Goal: Transaction & Acquisition: Purchase product/service

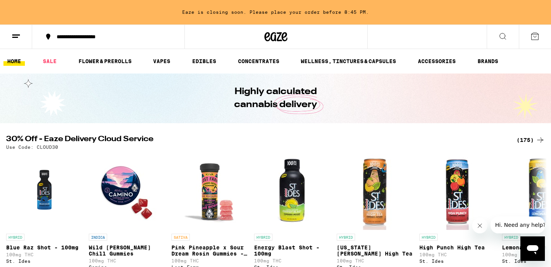
click at [503, 37] on icon at bounding box center [502, 36] width 9 height 9
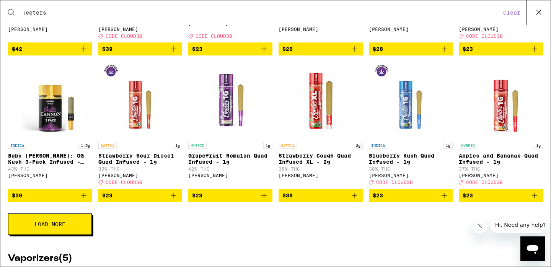
scroll to position [273, 0]
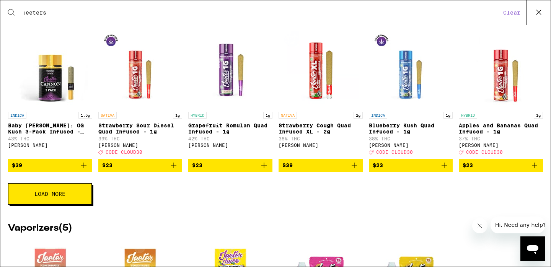
type input "jeeters"
click at [38, 197] on span "Load More" at bounding box center [49, 193] width 31 height 5
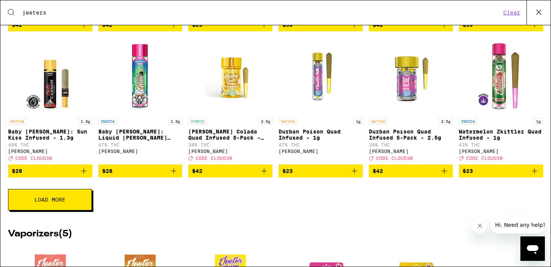
scroll to position [563, 0]
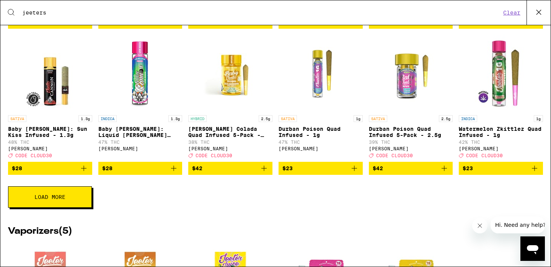
click at [269, 175] on button "$42" at bounding box center [230, 168] width 84 height 13
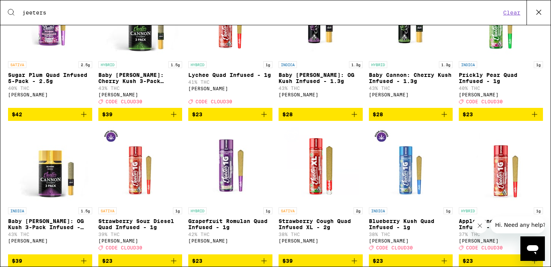
scroll to position [0, 0]
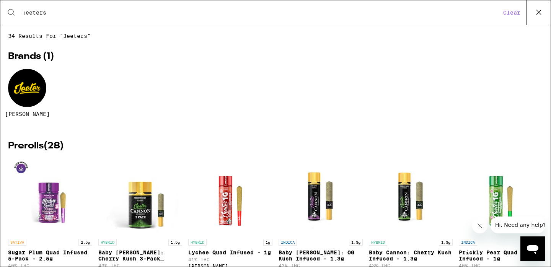
click at [538, 11] on icon at bounding box center [538, 12] width 11 height 11
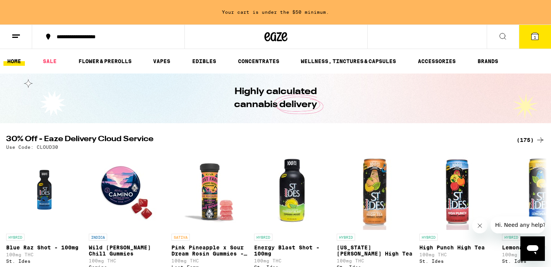
click at [532, 40] on icon at bounding box center [535, 36] width 9 height 9
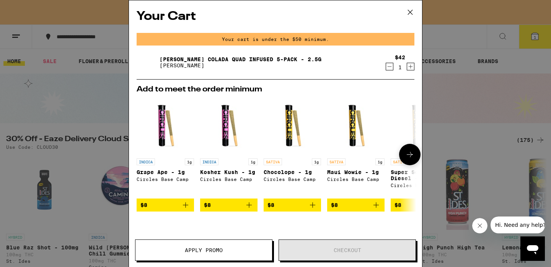
scroll to position [106, 0]
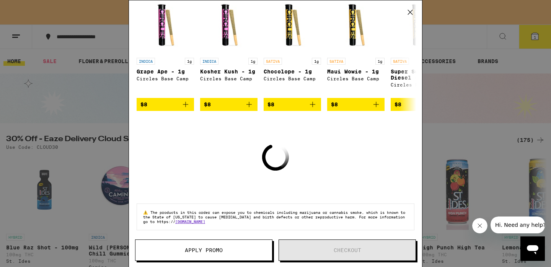
click at [245, 248] on span "Apply Promo" at bounding box center [204, 250] width 137 height 5
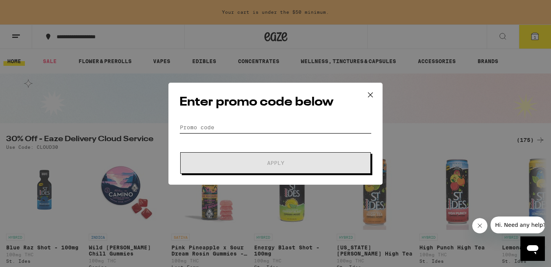
click at [258, 124] on input "Promo Code" at bounding box center [276, 127] width 192 height 11
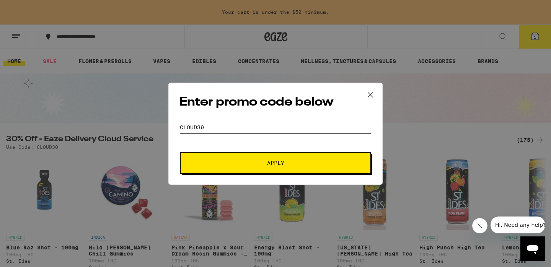
type input "cloud30"
click at [258, 161] on span "Apply" at bounding box center [276, 162] width 138 height 5
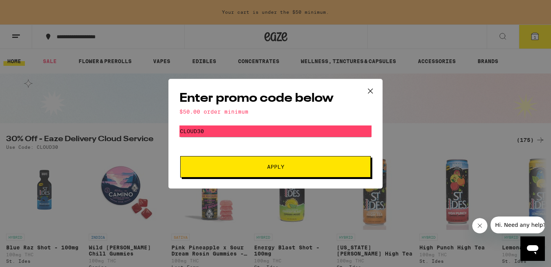
click at [373, 86] on icon at bounding box center [370, 90] width 11 height 11
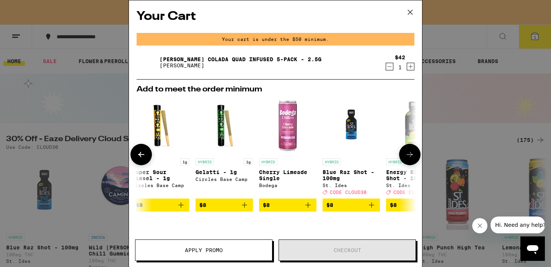
scroll to position [0, 358]
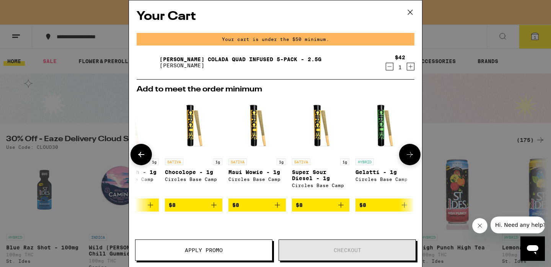
scroll to position [0, 100]
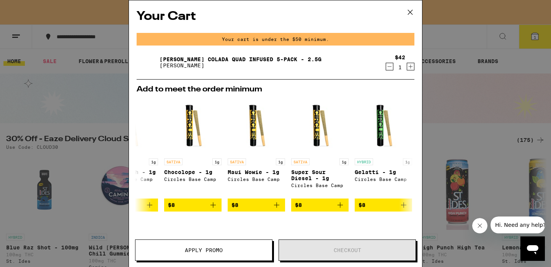
click at [482, 65] on div "Your Cart Your cart is under the $50 minimum. [PERSON_NAME] Colada Quad Infused…" at bounding box center [275, 133] width 551 height 267
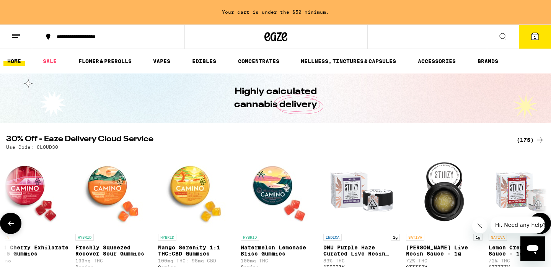
scroll to position [0, 2963]
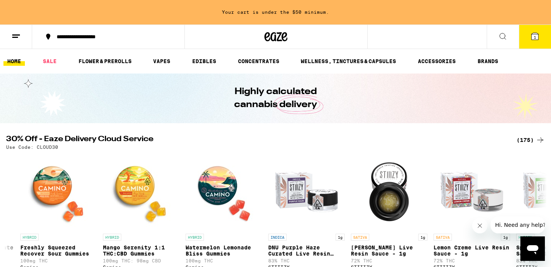
click at [510, 34] on button at bounding box center [503, 37] width 32 height 24
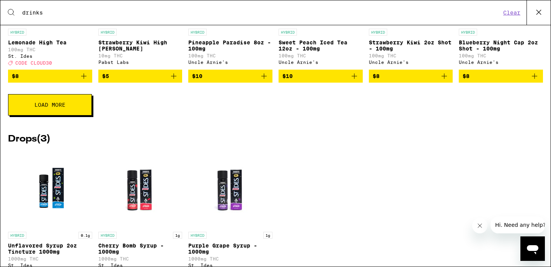
scroll to position [360, 0]
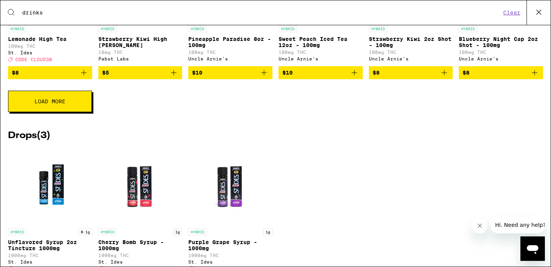
type input "drinks"
click at [78, 112] on button "Load More" at bounding box center [50, 101] width 84 height 21
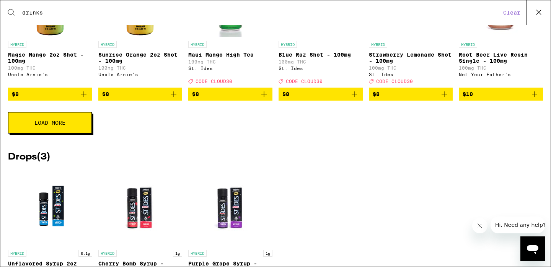
scroll to position [659, 0]
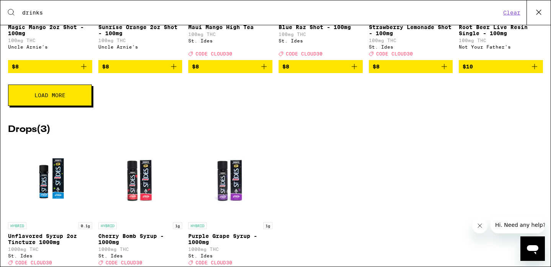
click at [39, 106] on button "Load More" at bounding box center [50, 95] width 84 height 21
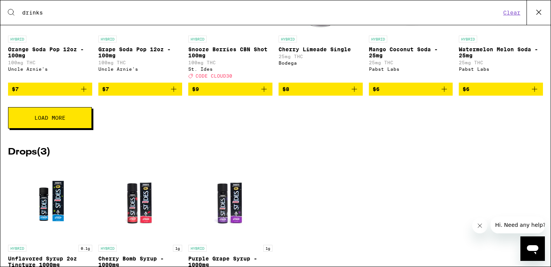
scroll to position [929, 0]
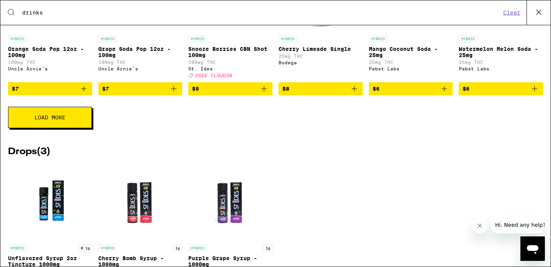
click at [85, 128] on button "Load More" at bounding box center [50, 117] width 84 height 21
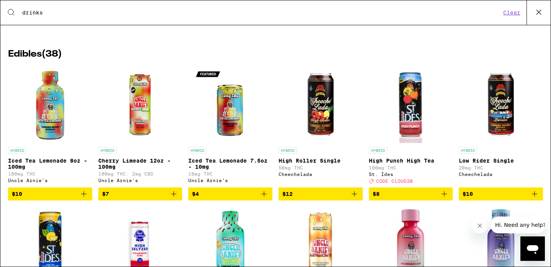
scroll to position [96, 0]
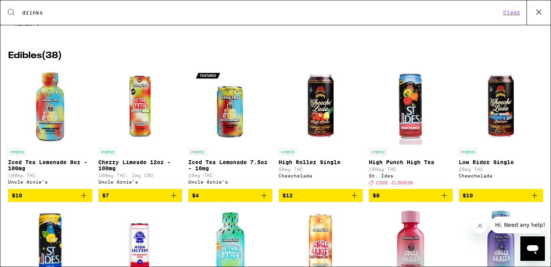
click at [266, 200] on icon "Add to bag" at bounding box center [264, 195] width 9 height 9
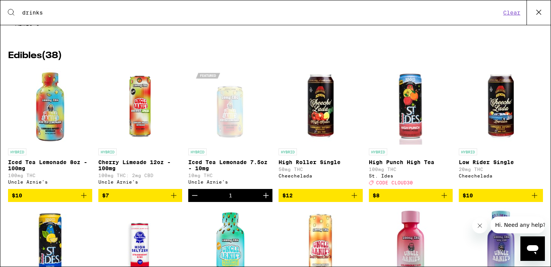
click at [536, 13] on icon at bounding box center [538, 12] width 11 height 11
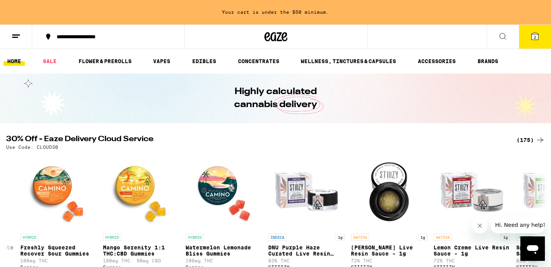
click at [535, 39] on span "2" at bounding box center [535, 37] width 2 height 5
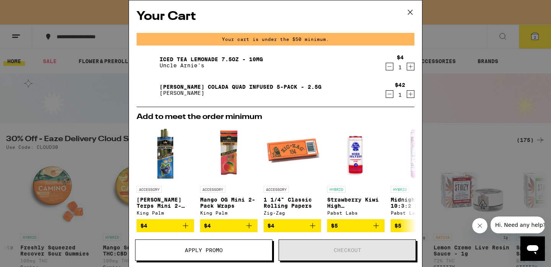
click at [411, 67] on icon "Increment" at bounding box center [410, 66] width 7 height 9
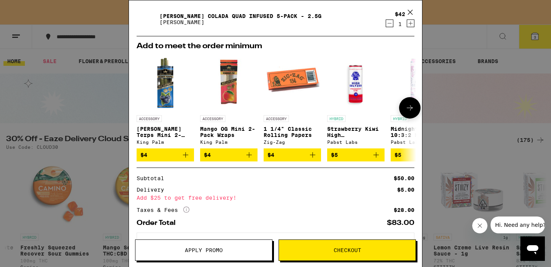
scroll to position [74, 0]
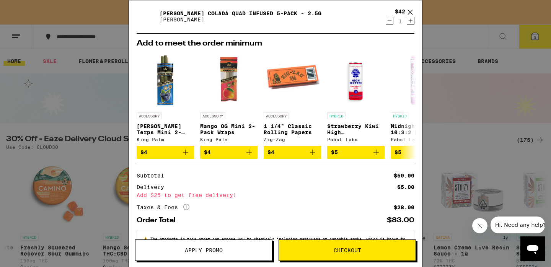
click at [229, 244] on button "Apply Promo" at bounding box center [203, 250] width 137 height 21
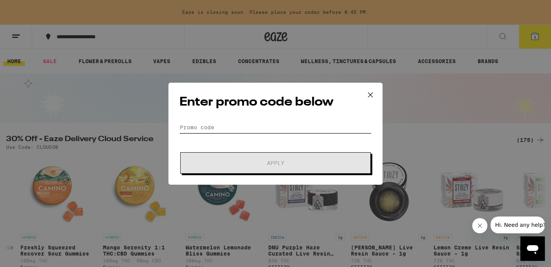
click at [265, 123] on input "Promo Code" at bounding box center [276, 127] width 192 height 11
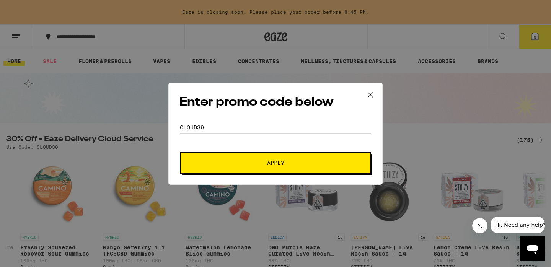
type input "cloud30"
click at [272, 166] on span "Apply" at bounding box center [275, 162] width 17 height 5
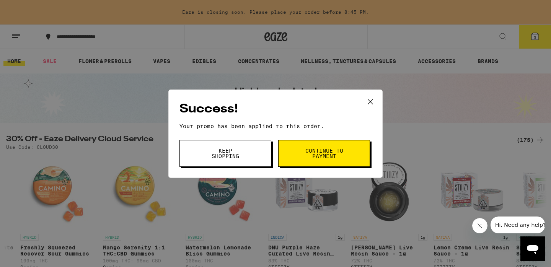
click at [302, 160] on button "Continue to payment" at bounding box center [324, 153] width 92 height 27
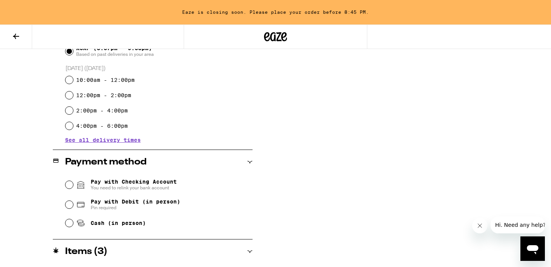
scroll to position [232, 0]
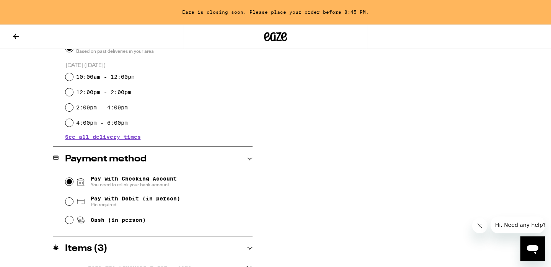
click at [69, 181] on input "Pay with Checking Account You need to relink your bank account" at bounding box center [69, 182] width 8 height 8
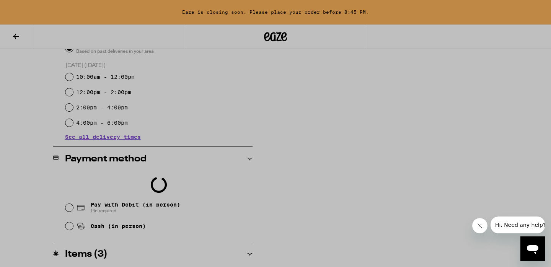
click at [388, 116] on div at bounding box center [275, 133] width 551 height 267
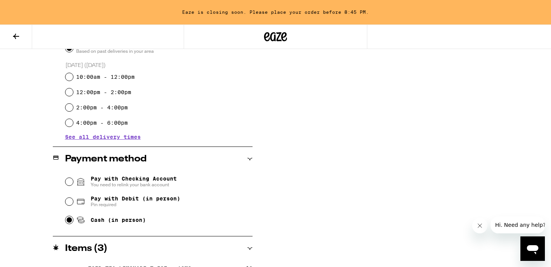
click at [69, 222] on input "Cash (in person)" at bounding box center [69, 220] width 8 height 8
radio input "true"
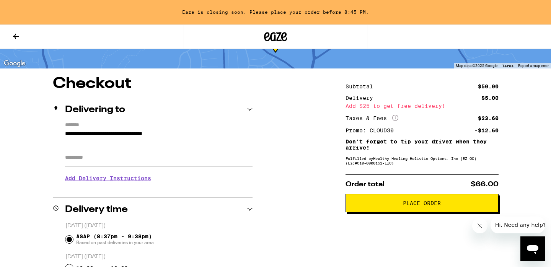
scroll to position [48, 0]
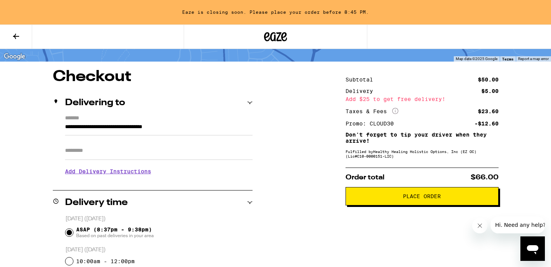
click at [435, 203] on button "Place Order" at bounding box center [422, 196] width 153 height 18
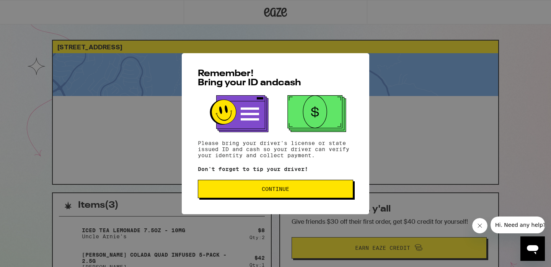
click at [327, 186] on button "Continue" at bounding box center [275, 189] width 155 height 18
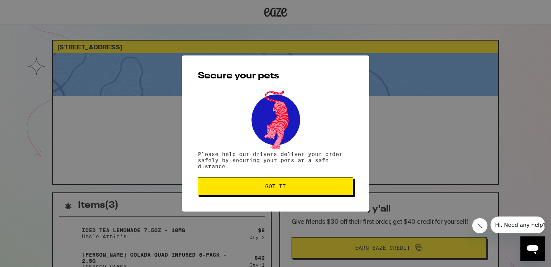
click at [323, 186] on span "Got it" at bounding box center [275, 186] width 142 height 5
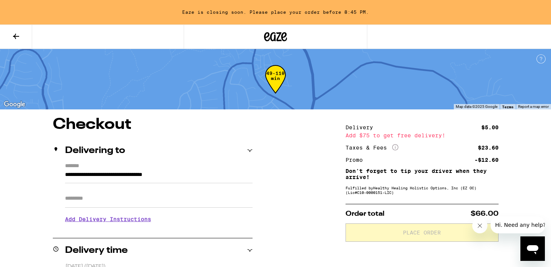
click at [15, 42] on button at bounding box center [16, 37] width 32 height 24
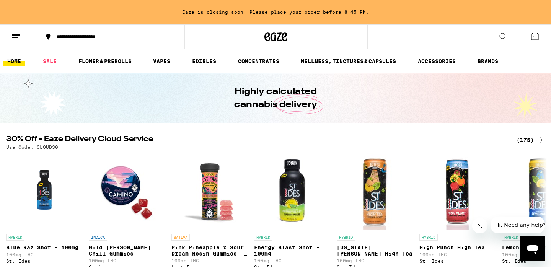
click at [479, 227] on icon "Close message from company" at bounding box center [480, 226] width 6 height 6
click at [531, 36] on icon at bounding box center [535, 36] width 9 height 9
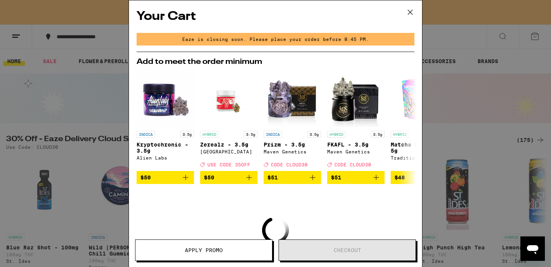
click at [412, 14] on icon at bounding box center [410, 12] width 5 height 5
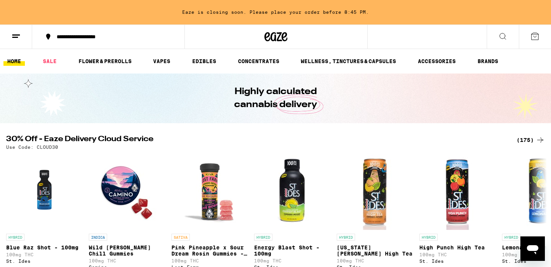
click at [21, 35] on button at bounding box center [16, 37] width 32 height 24
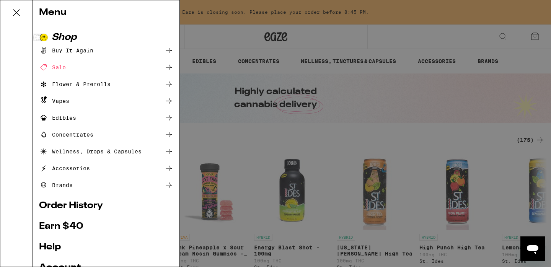
click at [100, 205] on link "Order History" at bounding box center [106, 205] width 134 height 9
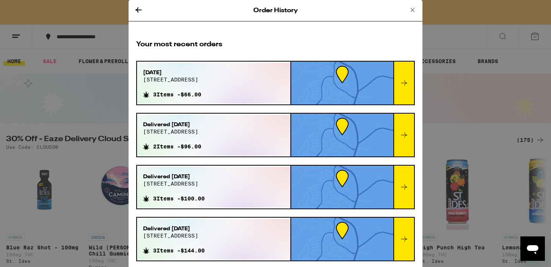
click at [379, 88] on div at bounding box center [342, 83] width 102 height 43
click at [407, 84] on icon at bounding box center [404, 82] width 9 height 9
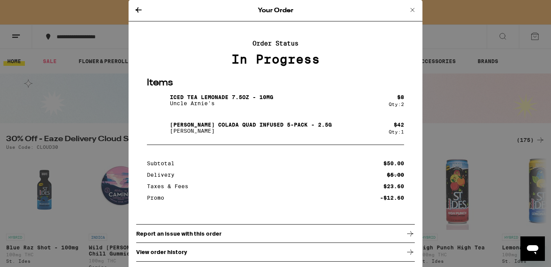
click at [159, 104] on img at bounding box center [157, 100] width 21 height 21
click at [458, 123] on div "Your Order Order Status In Progress Items Iced Tea Lemonade 7.5oz - 10mg Uncle …" at bounding box center [275, 133] width 551 height 267
click at [413, 10] on icon at bounding box center [412, 9] width 9 height 9
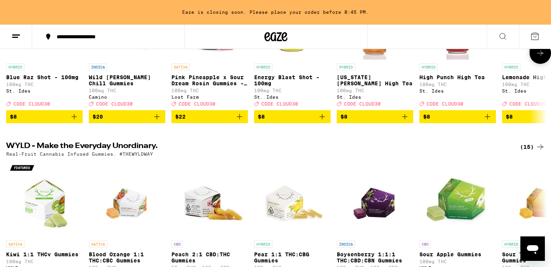
scroll to position [174, 0]
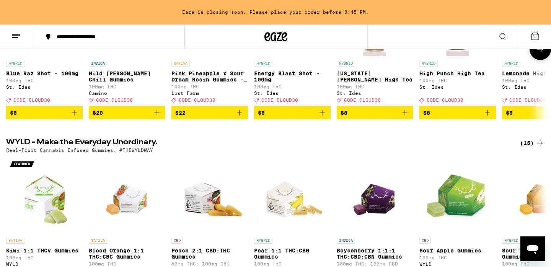
click at [107, 103] on span "CODE CLOUD30" at bounding box center [114, 100] width 37 height 5
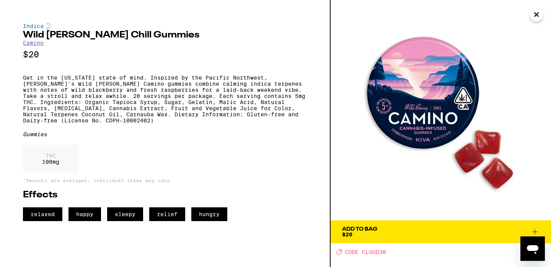
click at [543, 14] on button "Close" at bounding box center [537, 15] width 14 height 14
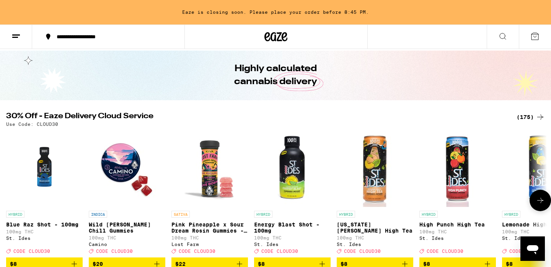
scroll to position [40, 0]
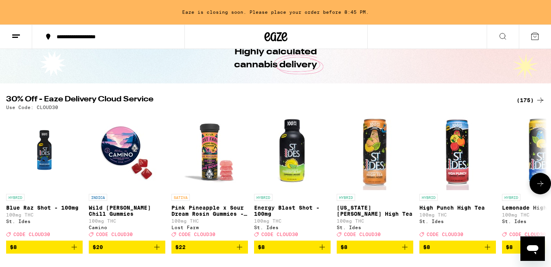
click at [536, 186] on icon at bounding box center [540, 183] width 9 height 9
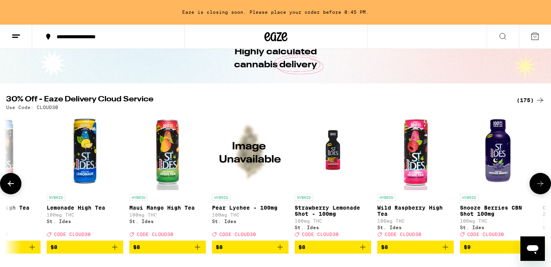
click at [536, 186] on icon at bounding box center [540, 183] width 9 height 9
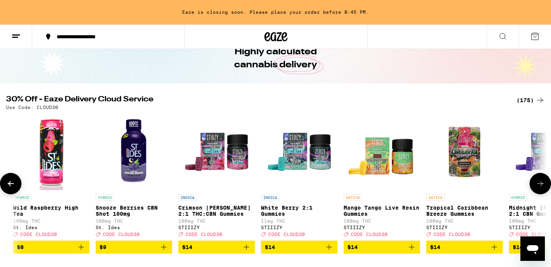
scroll to position [0, 911]
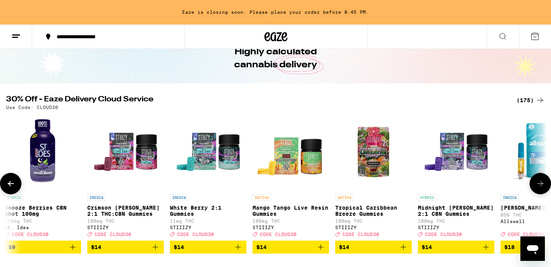
click at [536, 186] on icon at bounding box center [540, 183] width 9 height 9
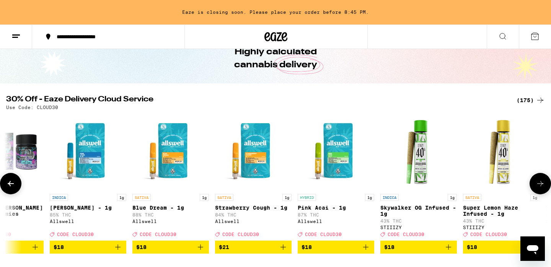
scroll to position [0, 1367]
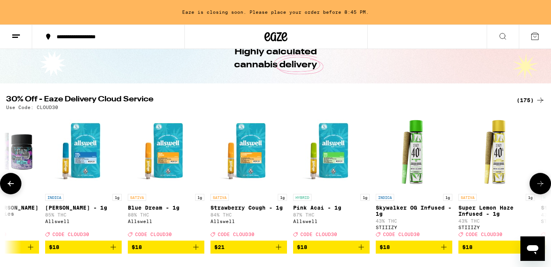
click at [536, 186] on icon at bounding box center [540, 183] width 9 height 9
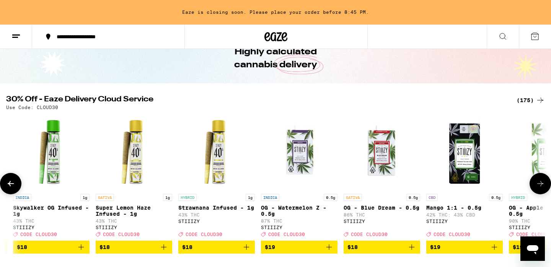
scroll to position [0, 1822]
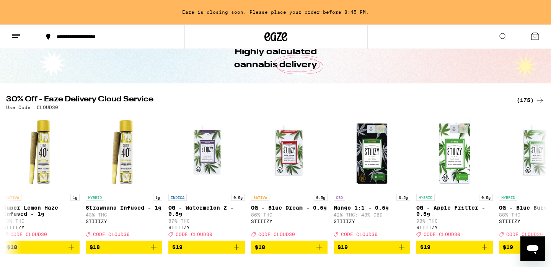
click at [10, 35] on button at bounding box center [16, 37] width 32 height 24
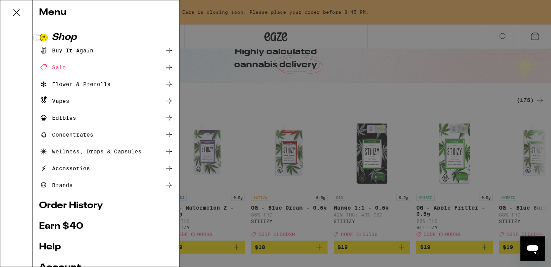
click at [102, 51] on div "Buy It Again" at bounding box center [106, 50] width 134 height 9
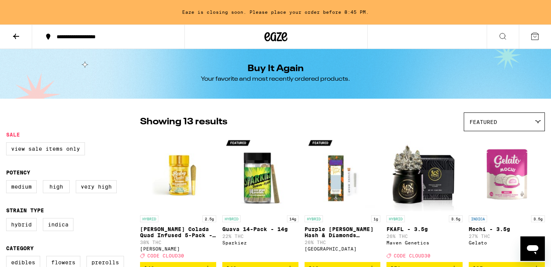
click at [12, 34] on icon at bounding box center [15, 36] width 9 height 9
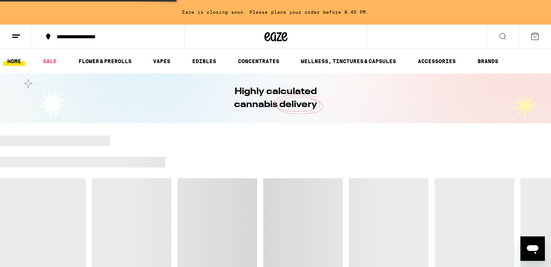
click at [16, 33] on icon at bounding box center [15, 36] width 9 height 9
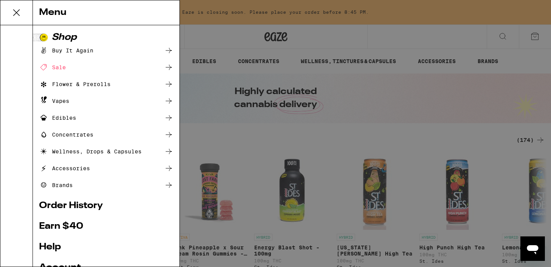
click at [90, 208] on link "Order History" at bounding box center [106, 205] width 134 height 9
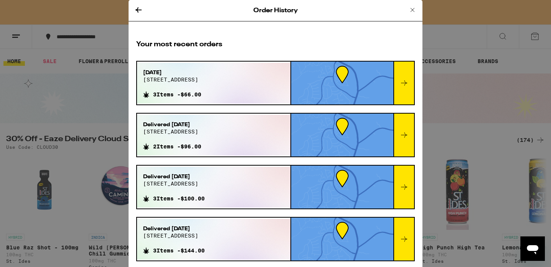
click at [403, 81] on icon at bounding box center [404, 82] width 9 height 9
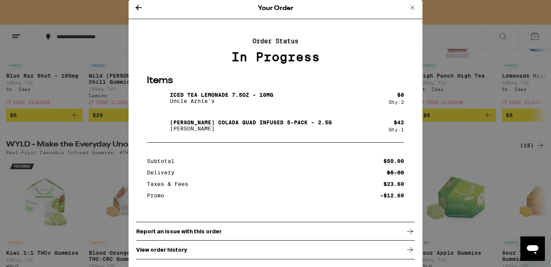
scroll to position [173, 0]
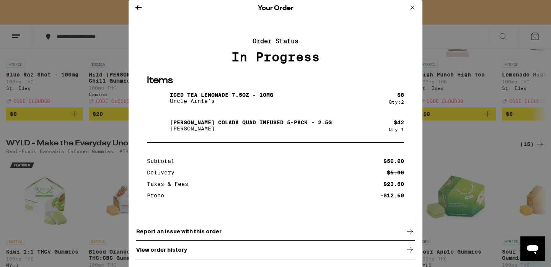
click at [497, 56] on div "Your Order Order Status In Progress Items Iced Tea Lemonade 7.5oz - 10mg Uncle …" at bounding box center [275, 133] width 551 height 267
click at [141, 8] on icon at bounding box center [138, 7] width 9 height 9
click at [141, 3] on icon at bounding box center [138, 7] width 9 height 9
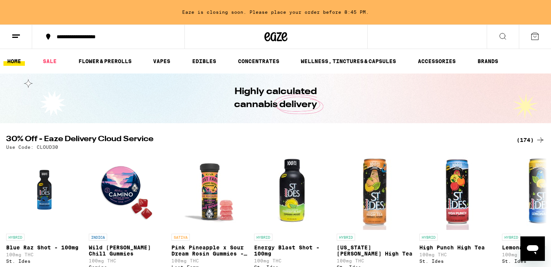
click at [18, 35] on line at bounding box center [16, 35] width 8 height 0
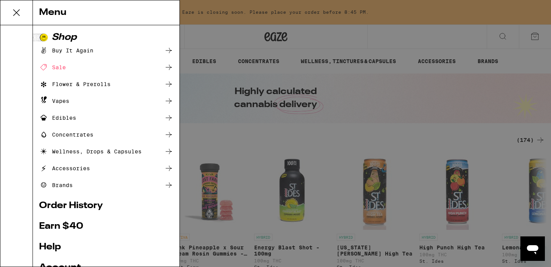
click at [96, 204] on link "Order History" at bounding box center [106, 205] width 134 height 9
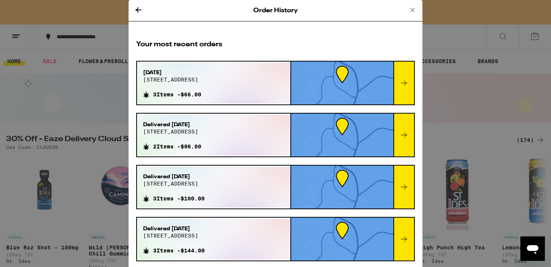
click at [293, 88] on div at bounding box center [342, 83] width 102 height 43
click at [402, 85] on icon at bounding box center [404, 82] width 9 height 9
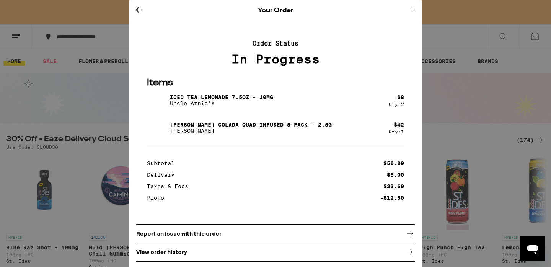
scroll to position [5, 0]
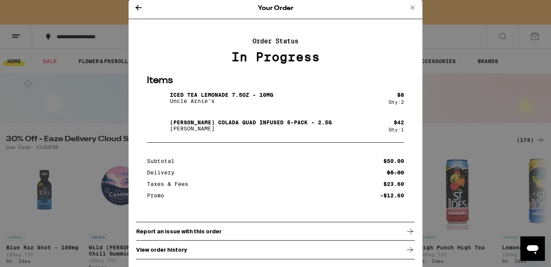
click at [306, 233] on div "Report an issue with this order" at bounding box center [275, 231] width 279 height 19
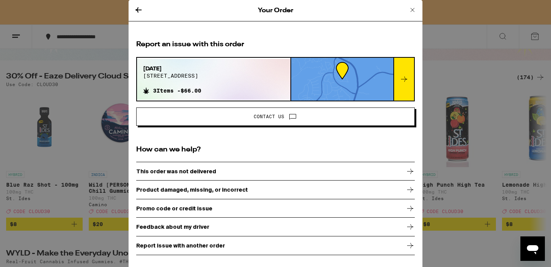
scroll to position [63, 0]
click at [401, 82] on icon at bounding box center [404, 79] width 9 height 9
click at [407, 72] on div at bounding box center [404, 79] width 21 height 43
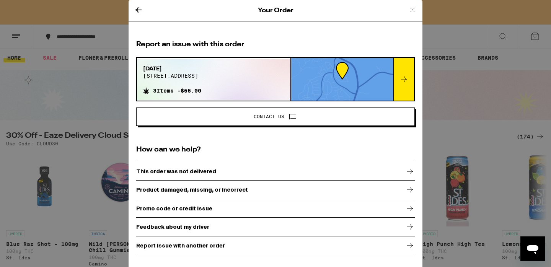
scroll to position [0, 0]
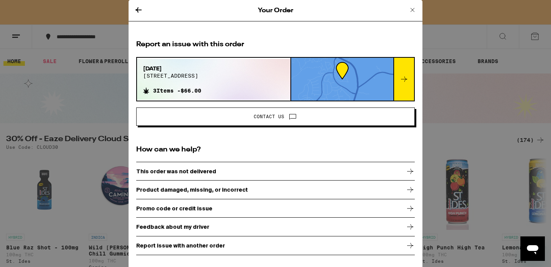
click at [325, 91] on div at bounding box center [342, 79] width 102 height 43
click at [106, 12] on div "Your Order Report an issue with this order [DATE][STREET_ADDRESS] 3 Items - $66…" at bounding box center [275, 133] width 551 height 267
drag, startPoint x: 106, startPoint y: 12, endPoint x: 113, endPoint y: 11, distance: 6.6
click at [106, 12] on div "Your Order Report an issue with this order [DATE][STREET_ADDRESS] 3 Items - $66…" at bounding box center [275, 133] width 551 height 267
drag, startPoint x: 129, startPoint y: 11, endPoint x: 135, endPoint y: 10, distance: 5.4
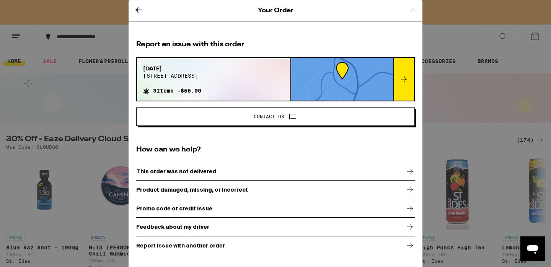
click at [132, 11] on div "Your Order Report an issue with this order [DATE][STREET_ADDRESS] 3 Items - $66…" at bounding box center [275, 133] width 551 height 267
click at [134, 10] on icon at bounding box center [138, 9] width 9 height 9
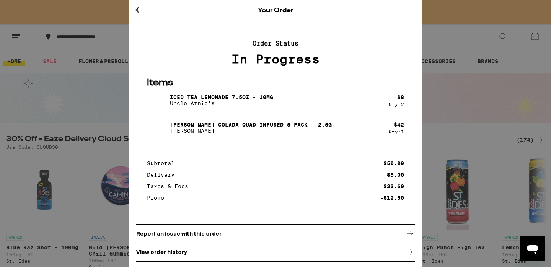
click at [134, 10] on icon at bounding box center [138, 9] width 9 height 9
